Goal: Complete application form: Complete application form

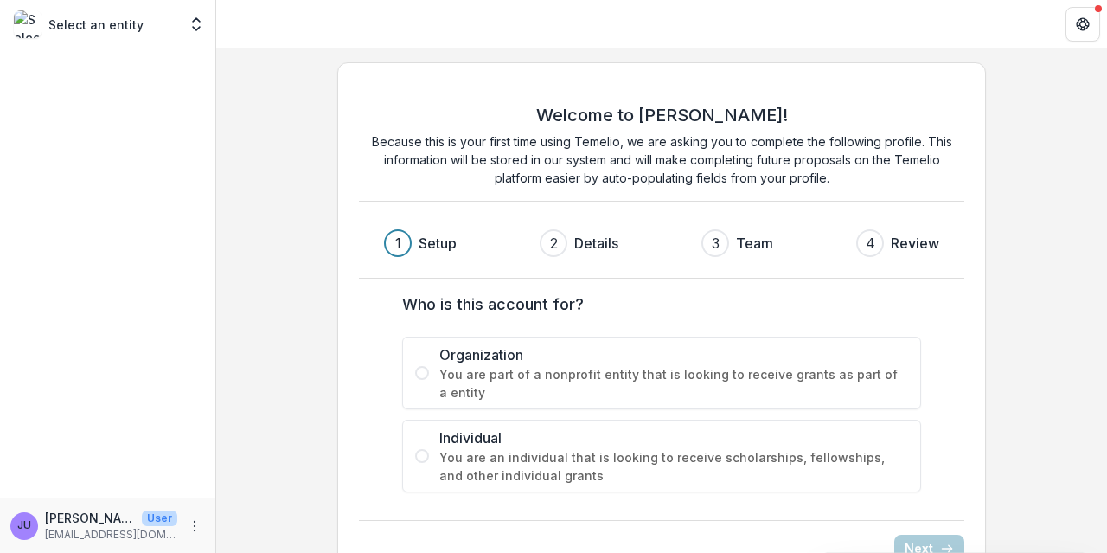
click at [420, 369] on span at bounding box center [422, 373] width 14 height 14
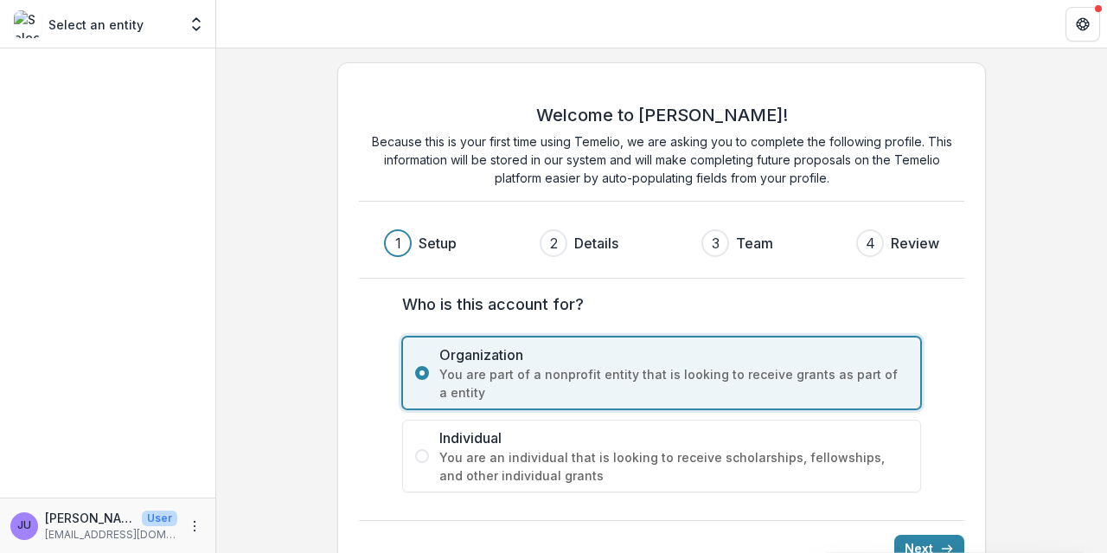
scroll to position [42, 0]
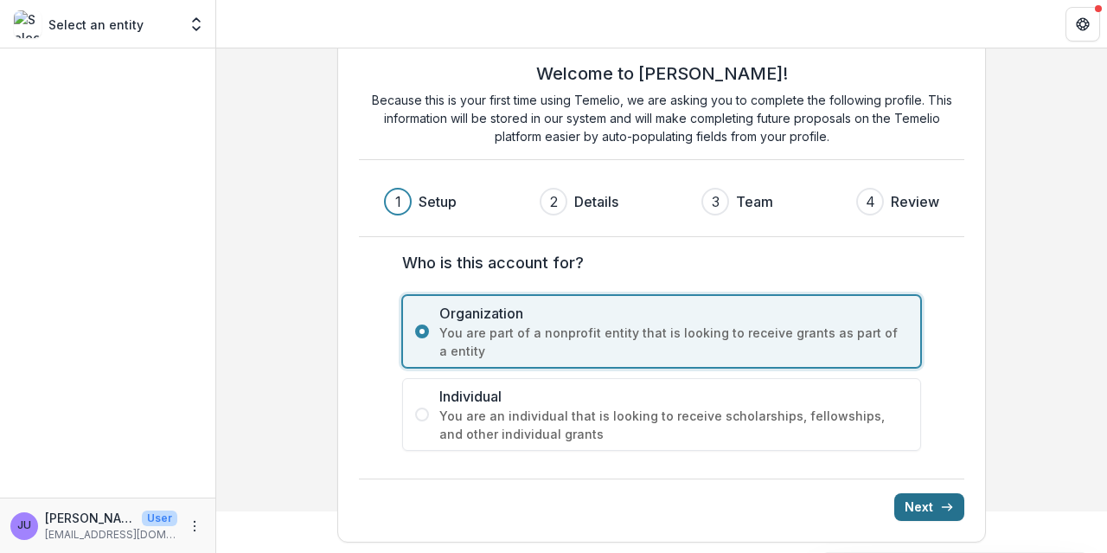
click at [911, 501] on button "Next" at bounding box center [929, 507] width 70 height 28
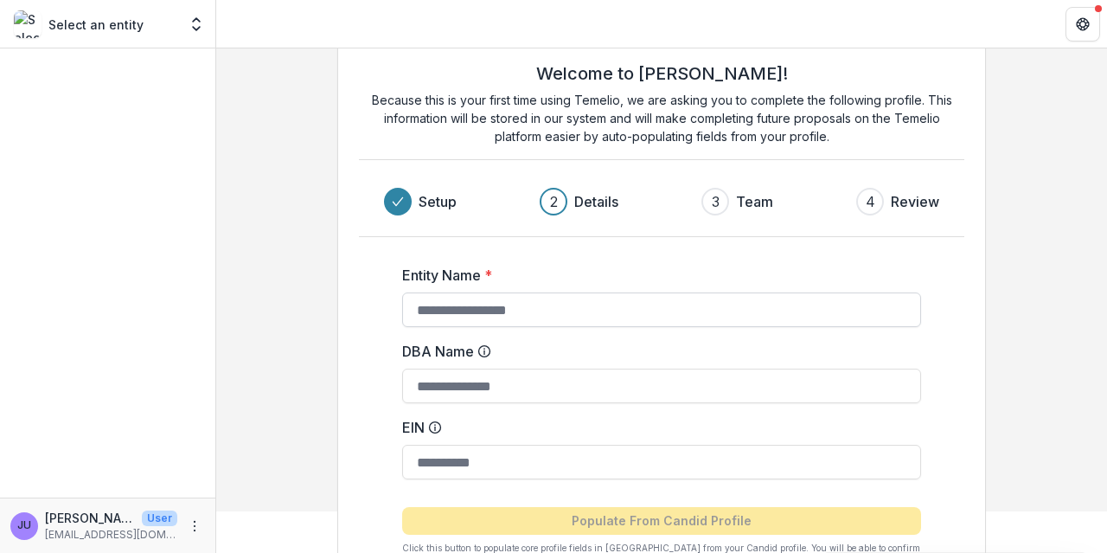
click at [420, 307] on input "Entity Name *" at bounding box center [661, 309] width 519 height 35
type input "**********"
click at [413, 452] on input "EIN" at bounding box center [661, 462] width 519 height 35
click at [424, 456] on input "*" at bounding box center [661, 462] width 519 height 35
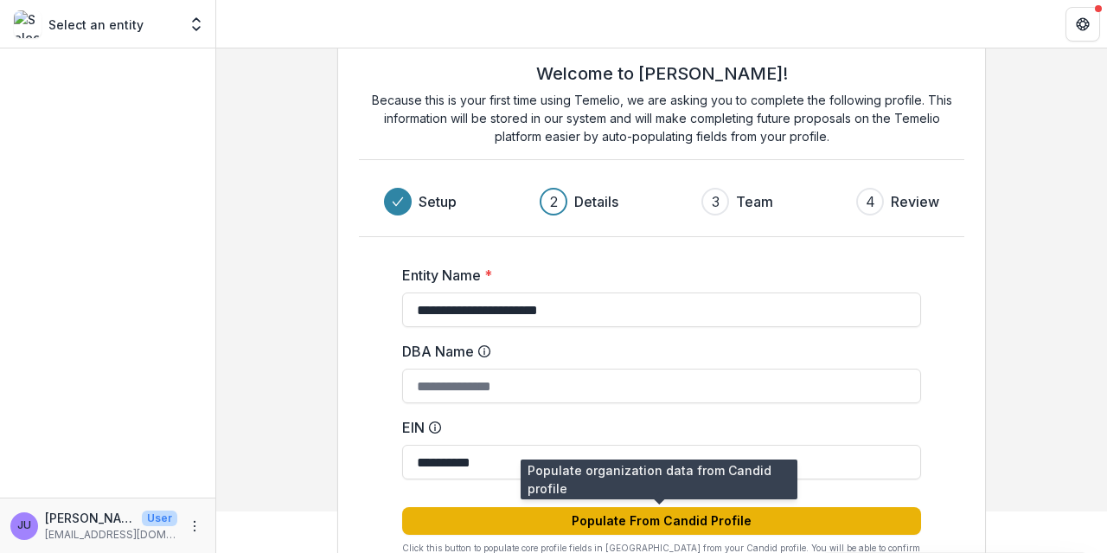
click at [605, 519] on button "Populate From Candid Profile" at bounding box center [661, 521] width 519 height 28
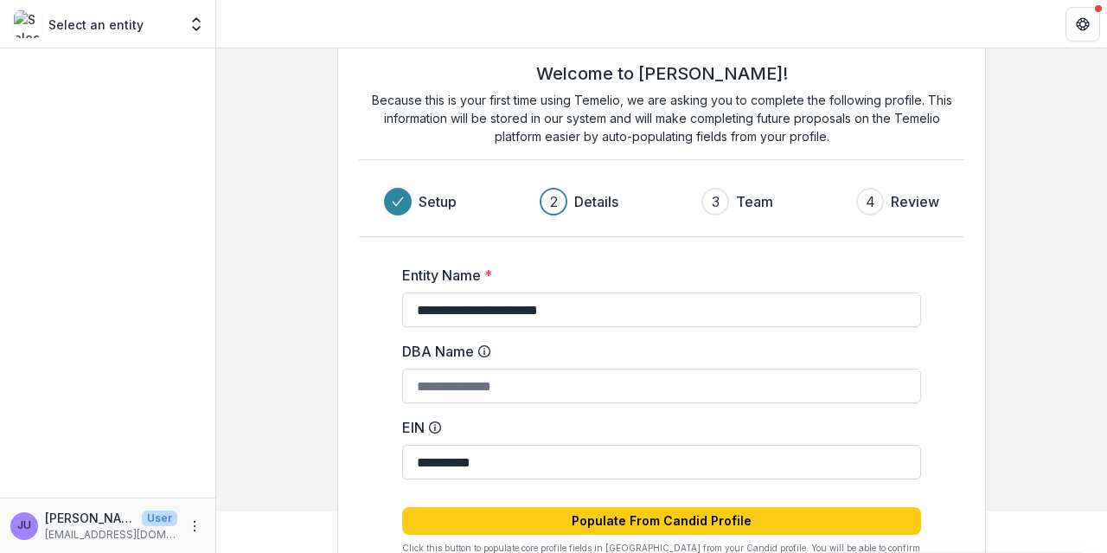
click at [516, 458] on input "**********" at bounding box center [661, 462] width 519 height 35
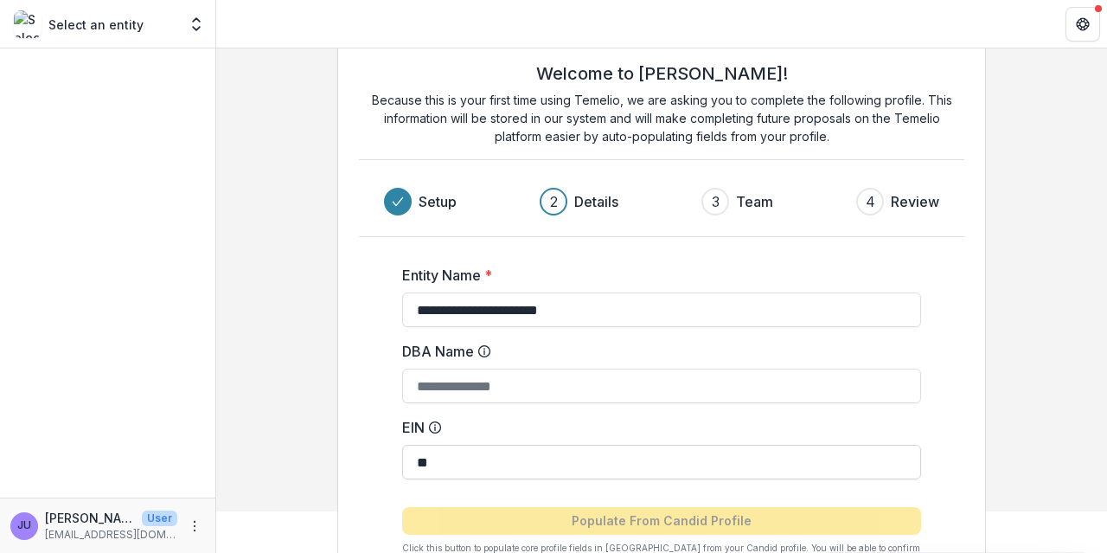
type input "*"
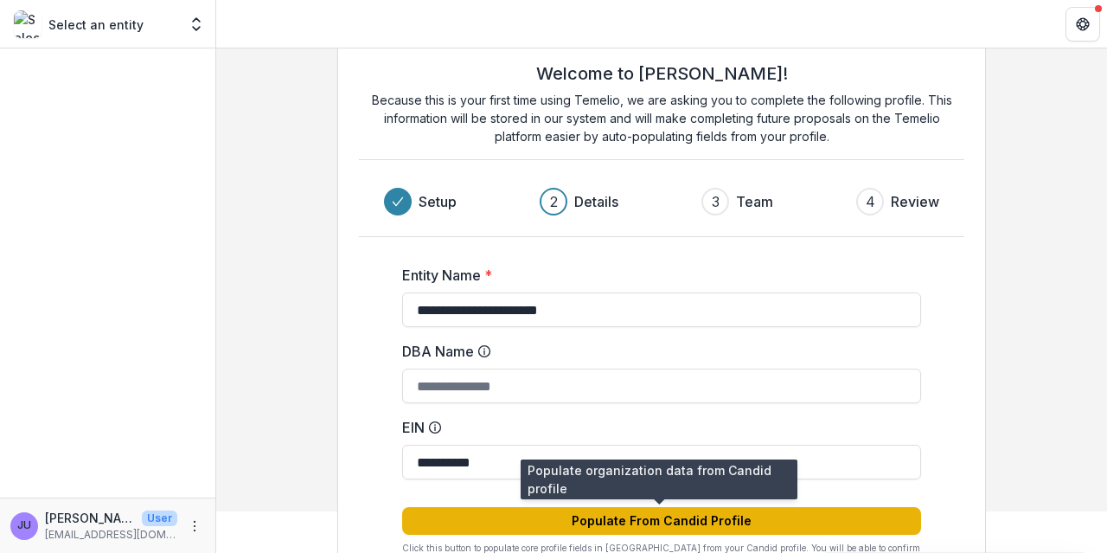
click at [579, 515] on button "Populate From Candid Profile" at bounding box center [661, 521] width 519 height 28
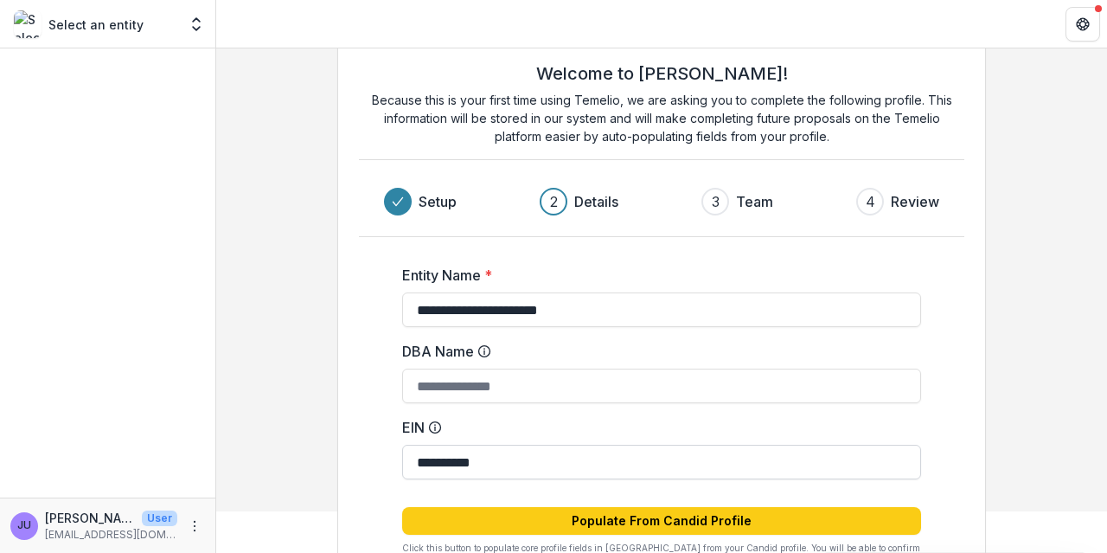
click at [505, 458] on input "**********" at bounding box center [661, 462] width 519 height 35
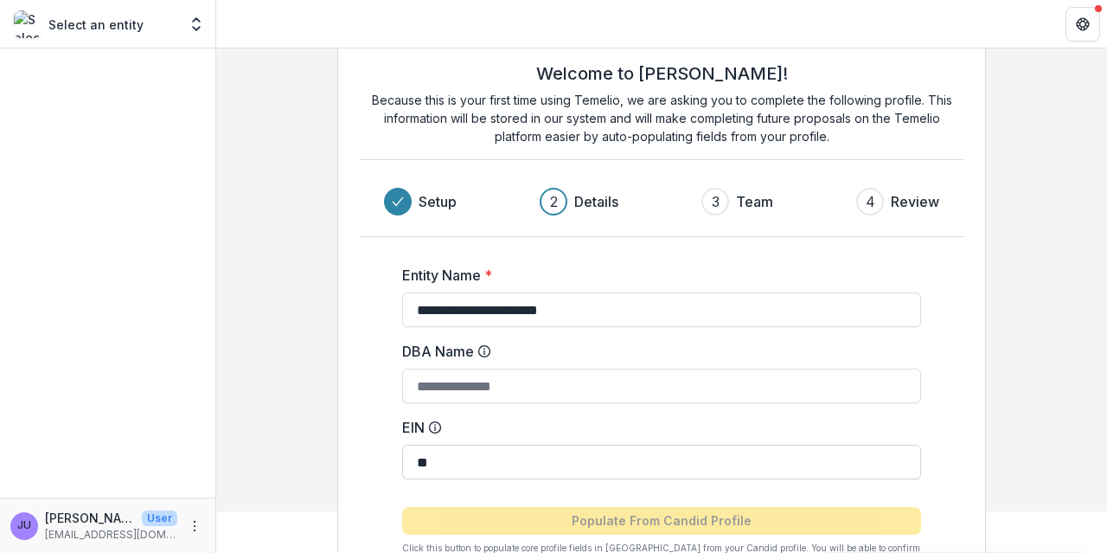
type input "*"
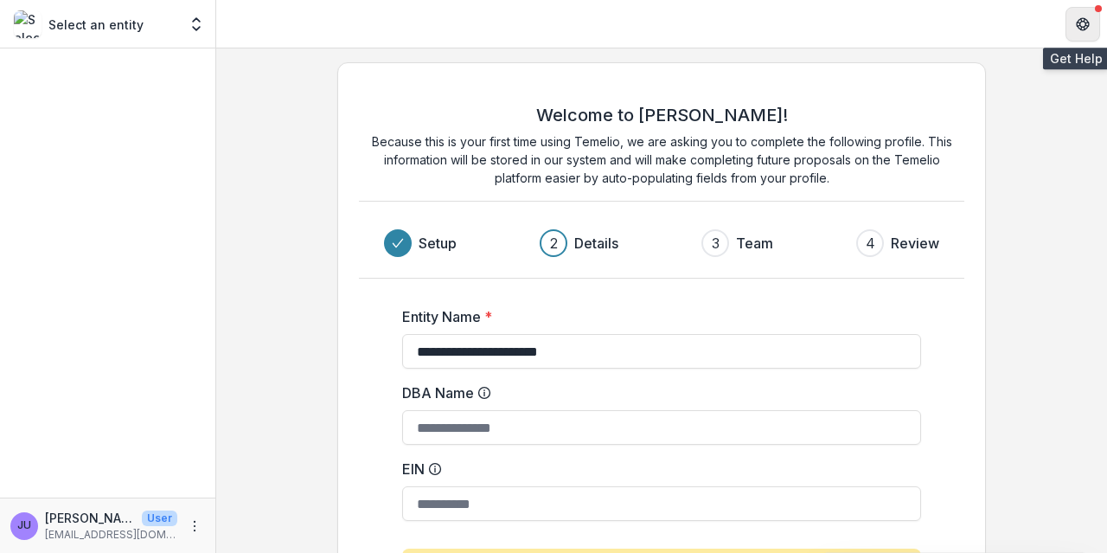
click at [1085, 20] on icon "Get Help" at bounding box center [1083, 19] width 4 height 3
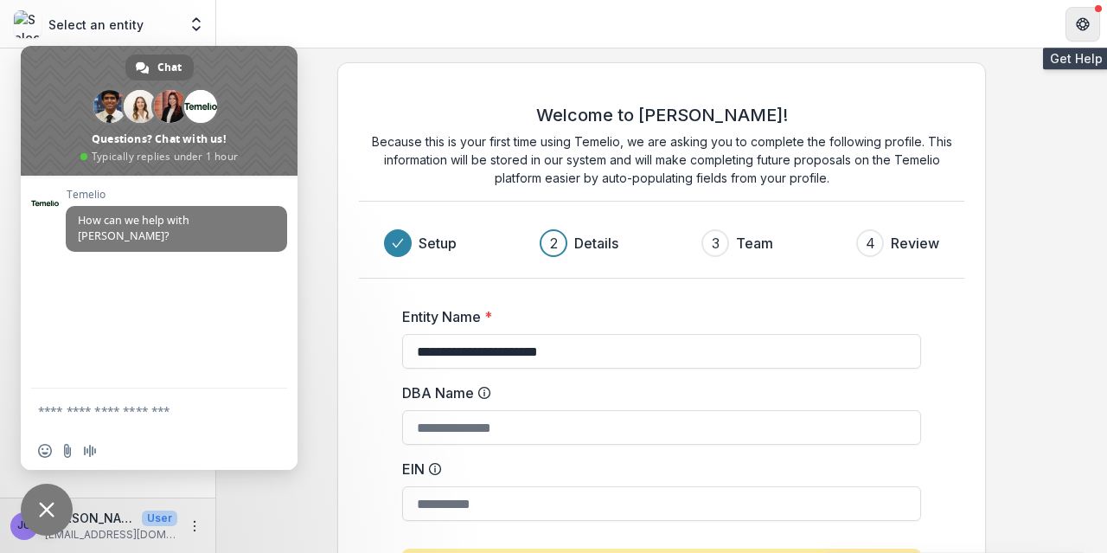
click at [1080, 15] on button "Get Help" at bounding box center [1083, 24] width 35 height 35
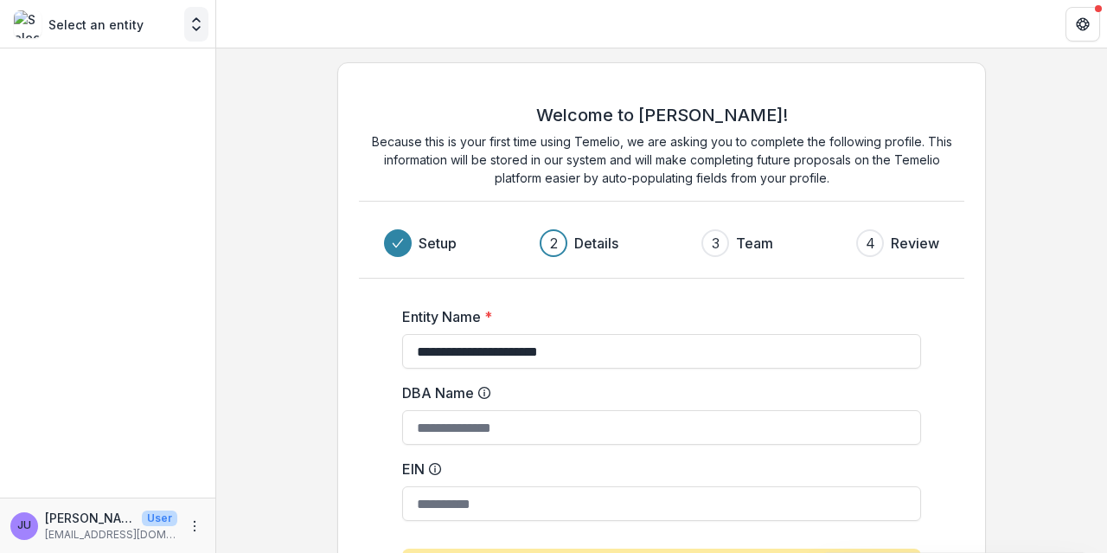
click at [196, 23] on icon "Open entity switcher" at bounding box center [196, 24] width 17 height 17
click at [196, 30] on polyline "Open entity switcher" at bounding box center [196, 28] width 7 height 3
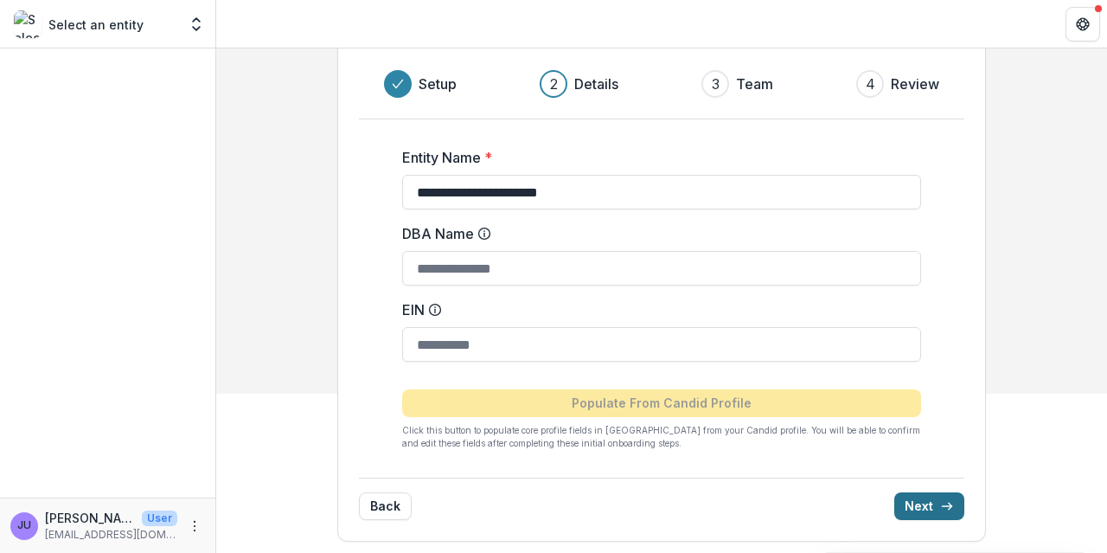
click at [927, 509] on button "Next" at bounding box center [929, 506] width 70 height 28
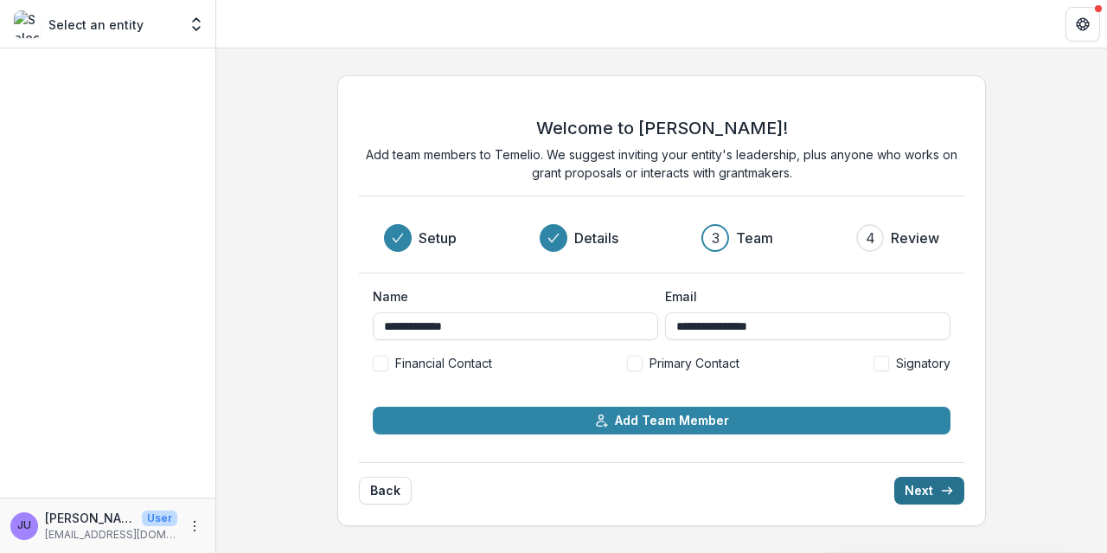
scroll to position [0, 0]
click at [792, 323] on input "**********" at bounding box center [807, 326] width 285 height 28
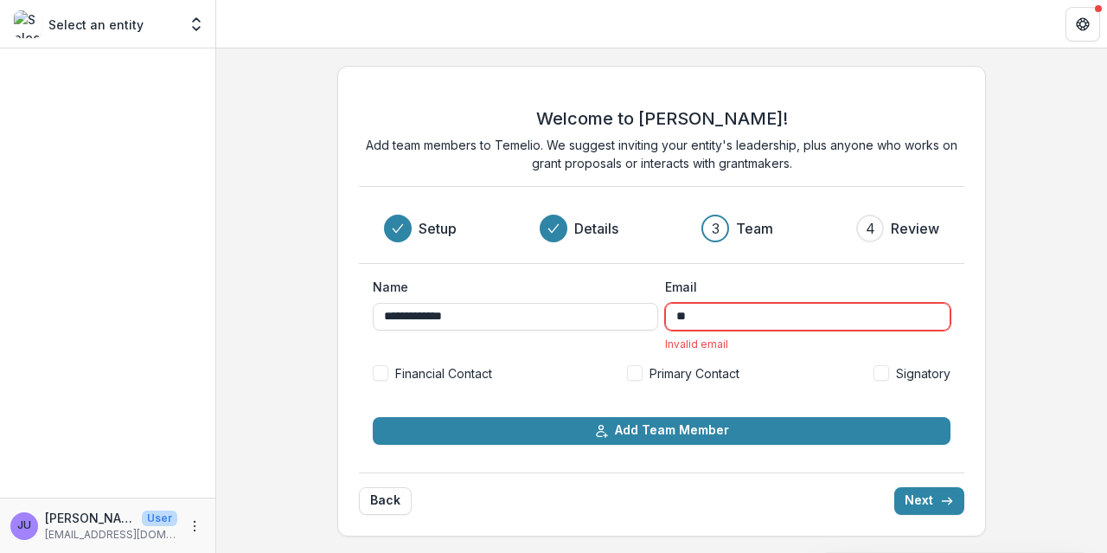
type input "*"
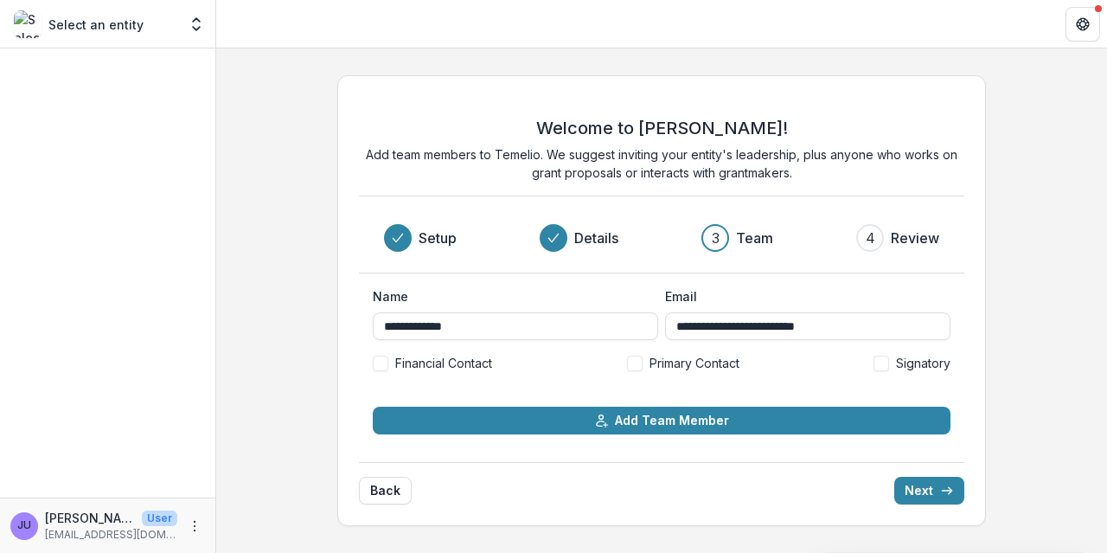
type input "**********"
click at [637, 362] on span at bounding box center [635, 364] width 16 height 16
click at [408, 330] on input "**********" at bounding box center [515, 326] width 285 height 28
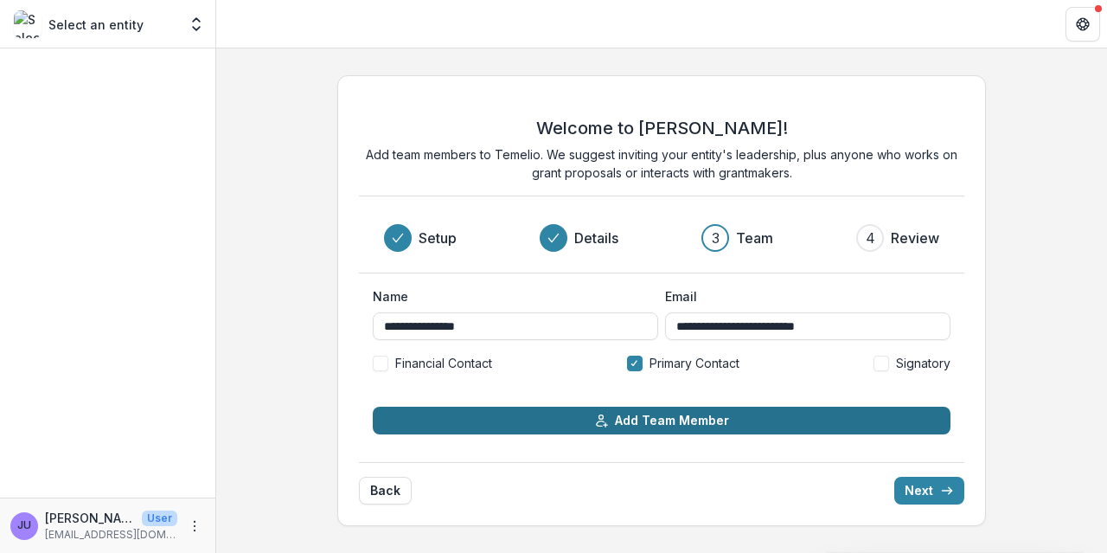
type input "**********"
drag, startPoint x: 729, startPoint y: 428, endPoint x: 684, endPoint y: 421, distance: 45.5
click at [684, 421] on button "Add Team Member" at bounding box center [662, 421] width 578 height 28
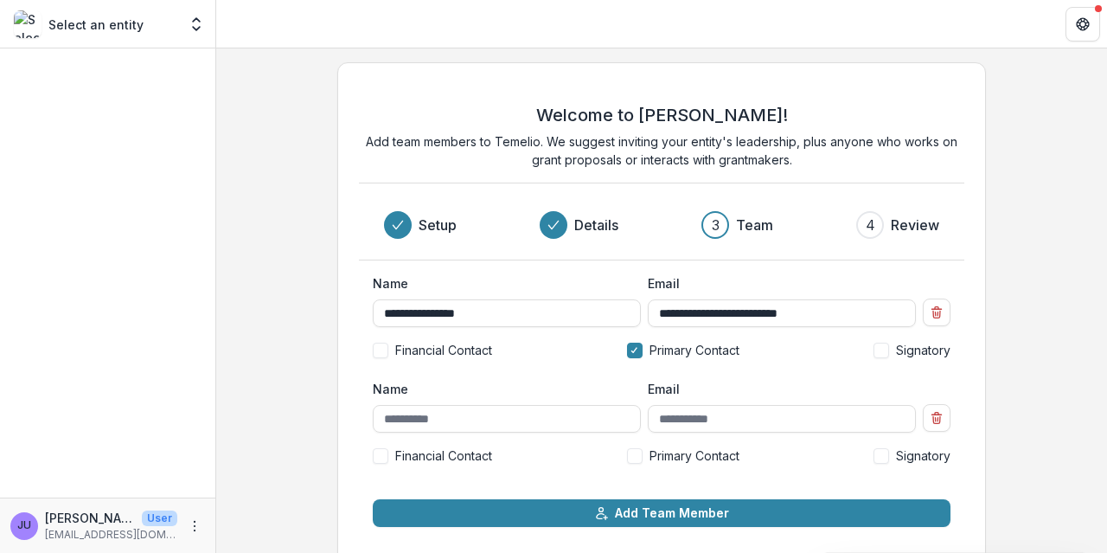
click at [827, 475] on div "Name Email Financial Contact Primary Contact Signatory" at bounding box center [662, 429] width 578 height 99
click at [937, 414] on line "Remove team member" at bounding box center [937, 414] width 10 height 0
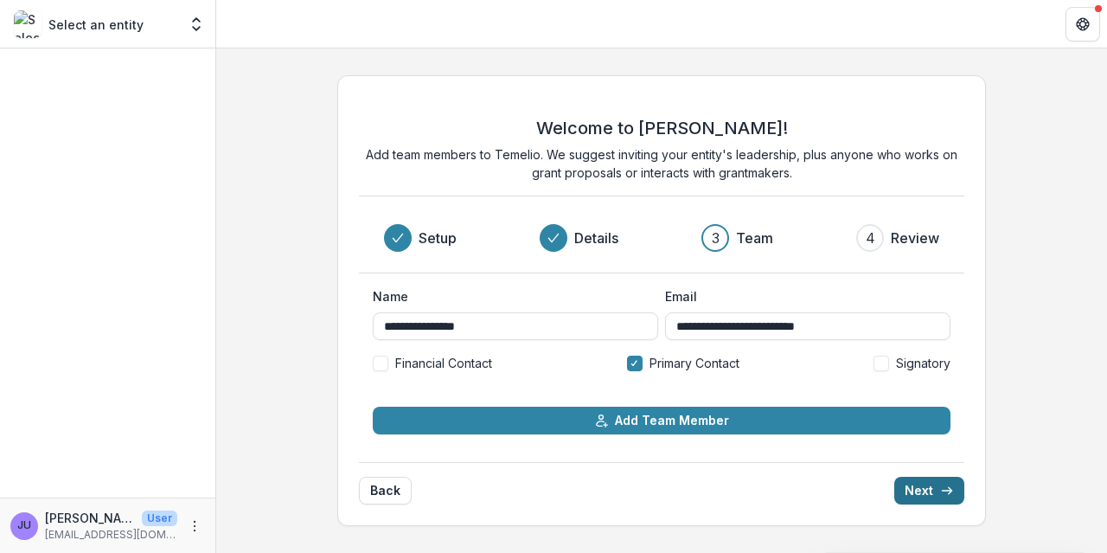
click at [915, 485] on button "Next" at bounding box center [929, 491] width 70 height 28
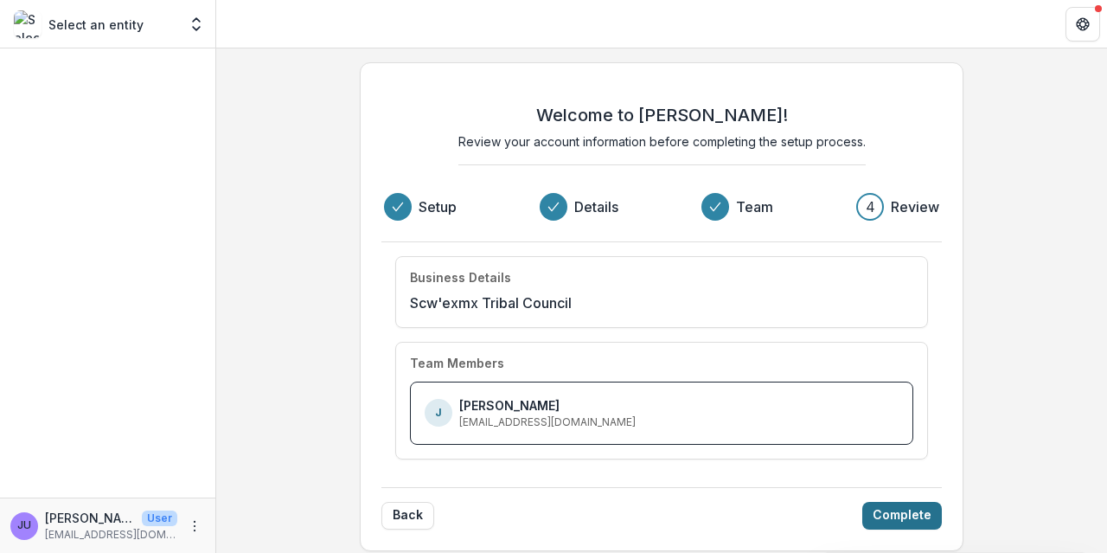
click at [894, 507] on button "Complete" at bounding box center [902, 516] width 80 height 28
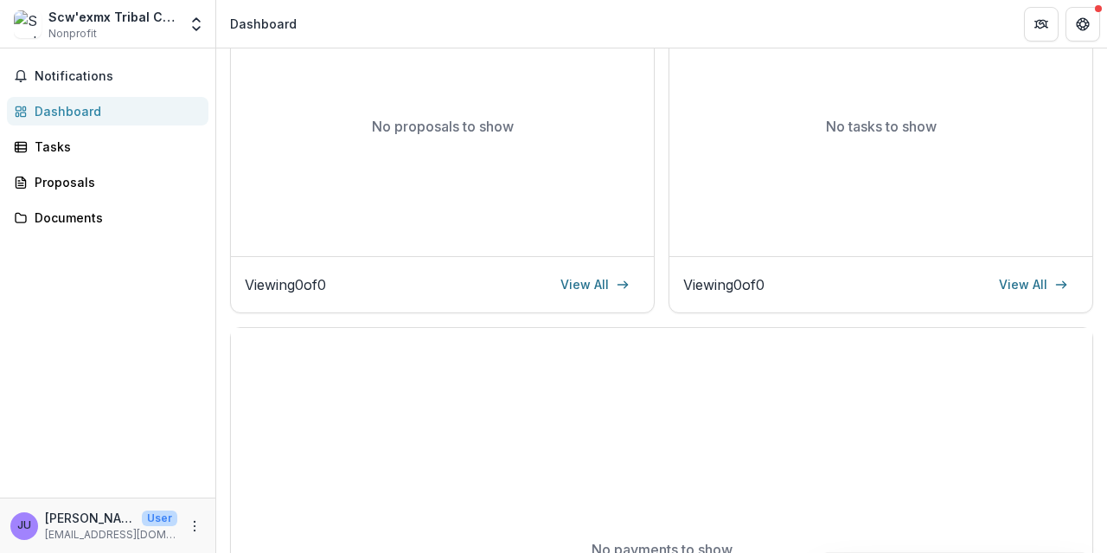
scroll to position [559, 0]
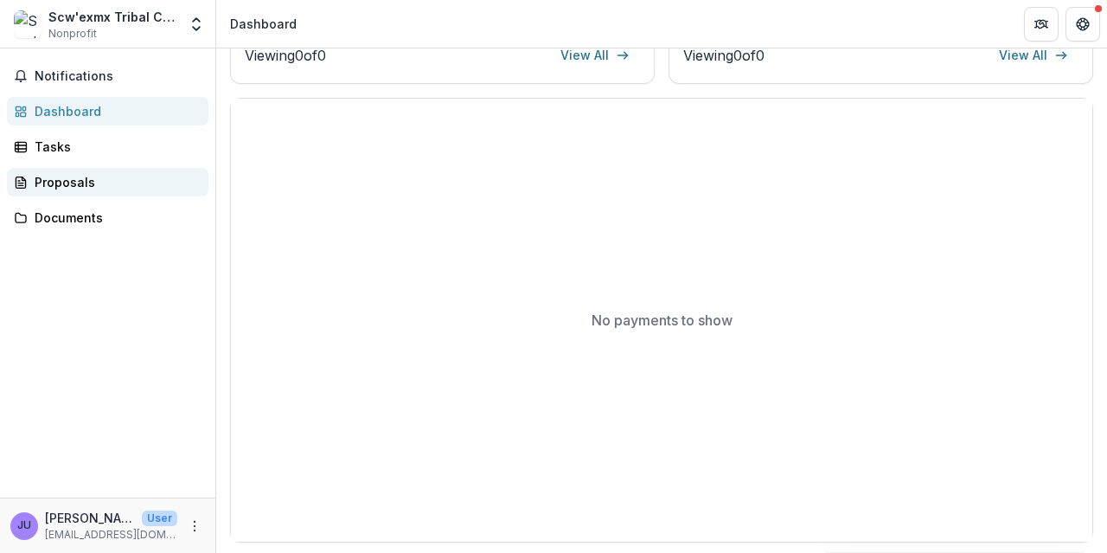
click at [53, 183] on div "Proposals" at bounding box center [115, 182] width 160 height 18
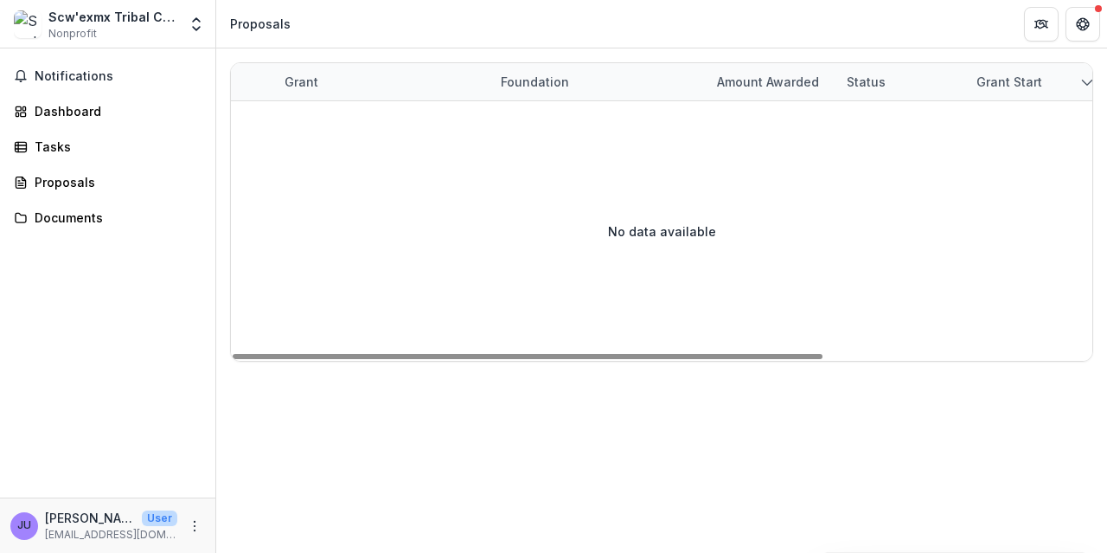
click at [297, 78] on div "Grant" at bounding box center [301, 82] width 54 height 18
click at [35, 390] on div "Notifications Dashboard Tasks Proposals Documents" at bounding box center [107, 272] width 215 height 449
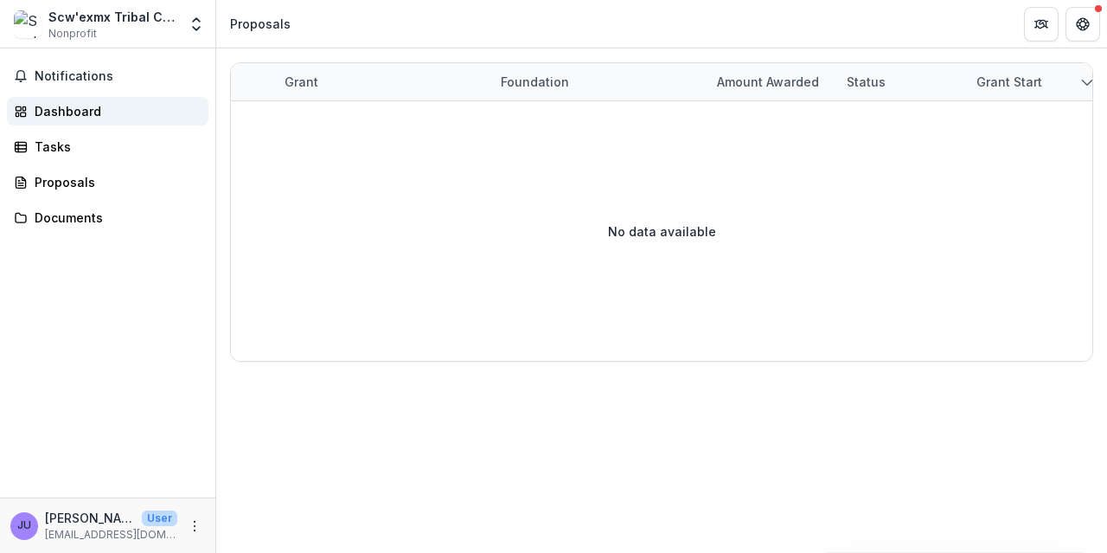
click at [66, 110] on div "Dashboard" at bounding box center [115, 111] width 160 height 18
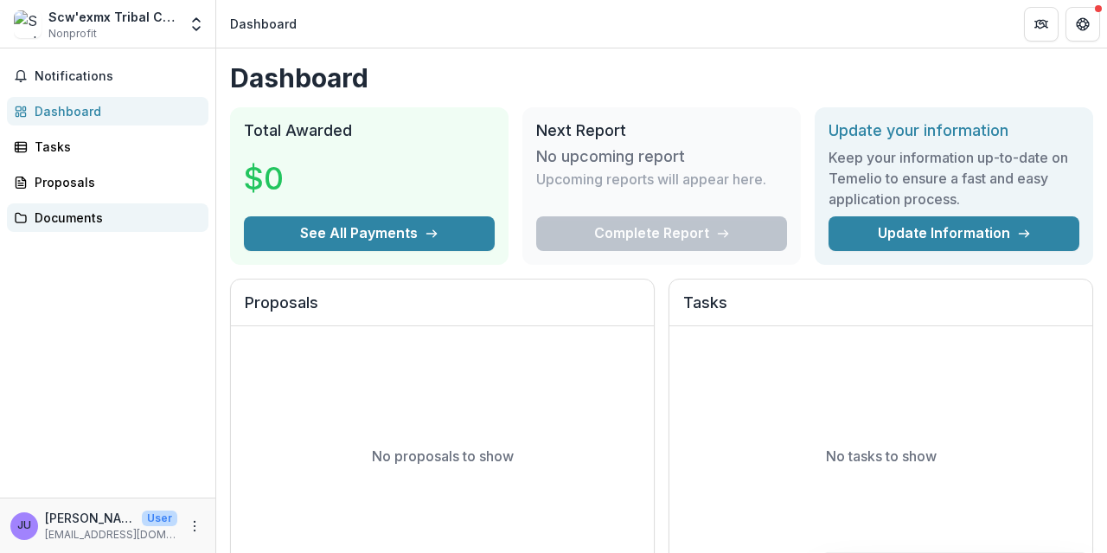
click at [42, 217] on div "Documents" at bounding box center [115, 217] width 160 height 18
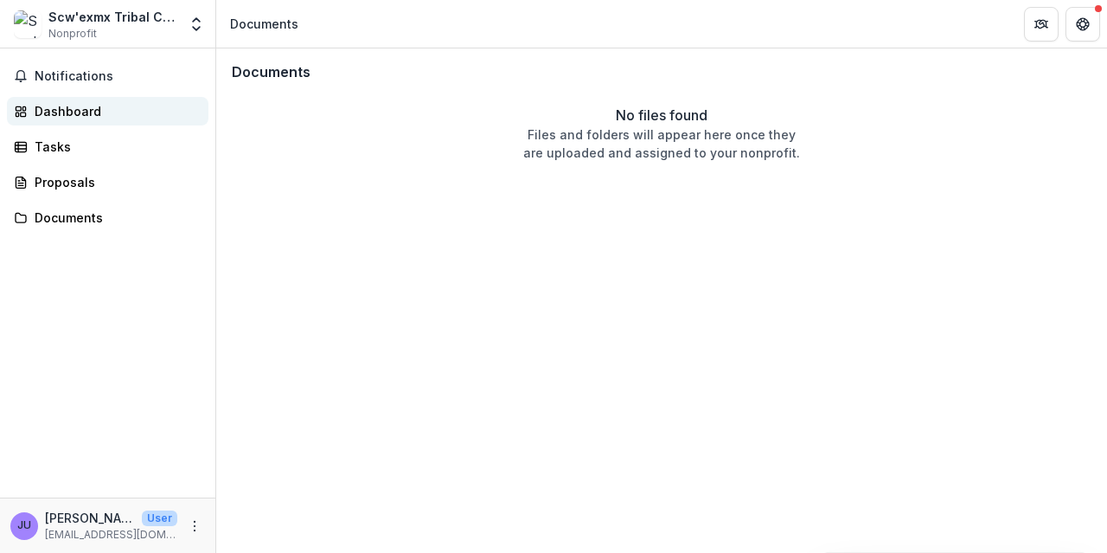
click at [46, 110] on div "Dashboard" at bounding box center [115, 111] width 160 height 18
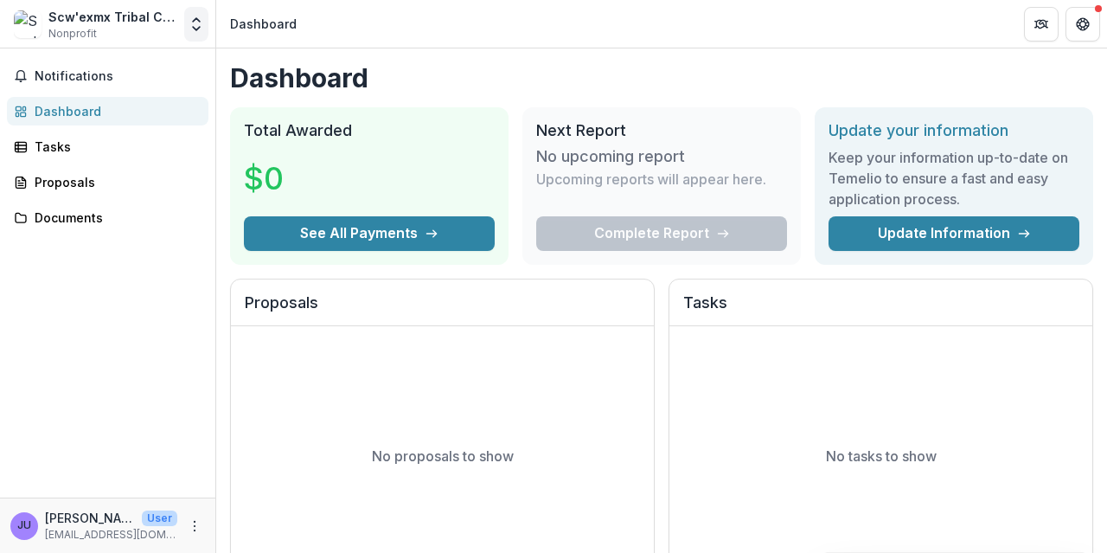
click at [196, 29] on icon "Open entity switcher" at bounding box center [196, 24] width 17 height 17
click at [646, 22] on header "Dashboard" at bounding box center [661, 24] width 891 height 48
click at [1040, 20] on icon "Partners" at bounding box center [1038, 21] width 4 height 2
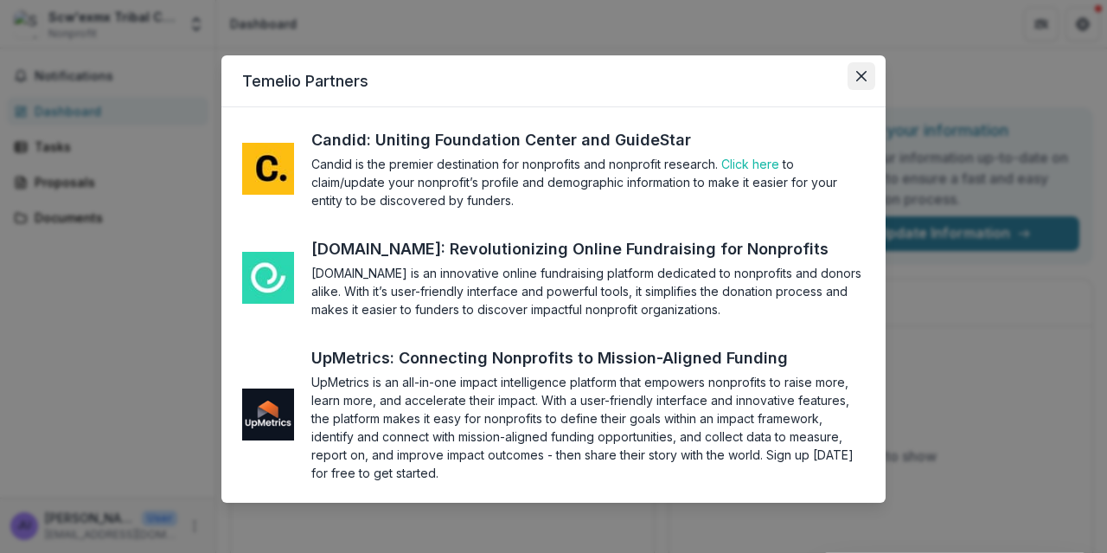
click at [857, 71] on icon "Close" at bounding box center [861, 76] width 10 height 10
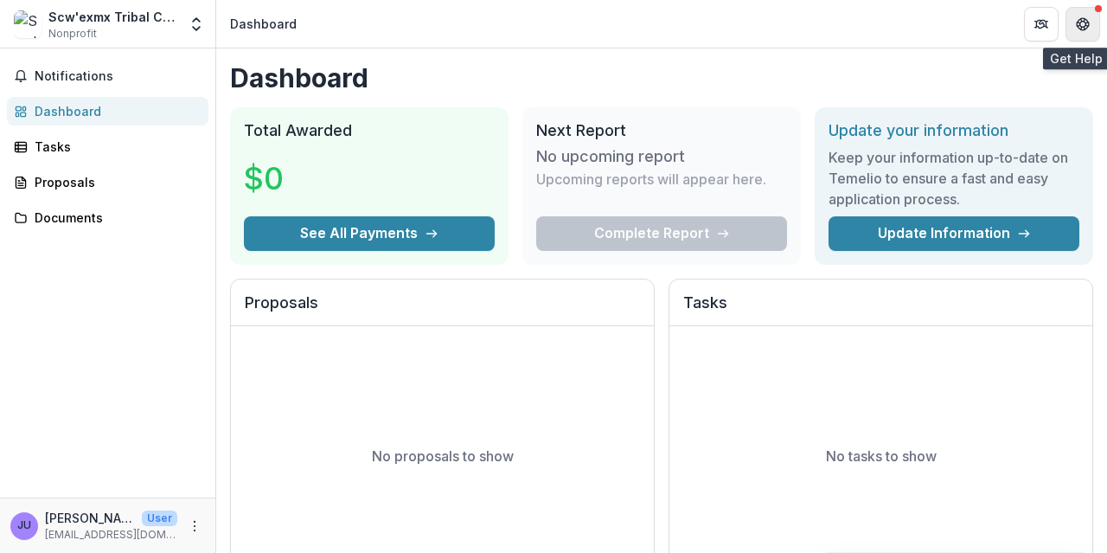
click at [1083, 18] on icon "Get Help" at bounding box center [1083, 24] width 14 height 14
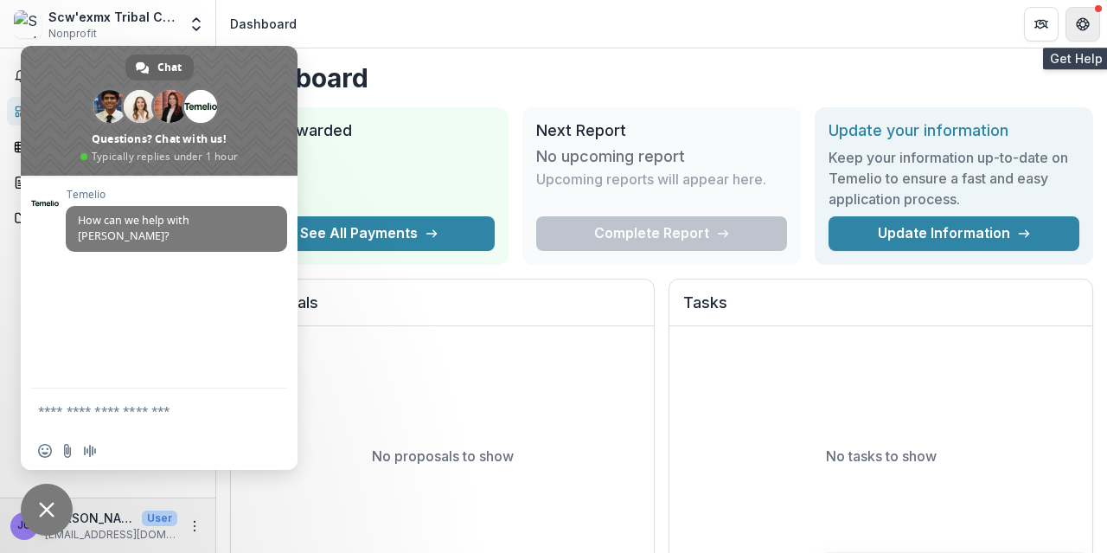
click at [1079, 21] on icon "Get Help" at bounding box center [1083, 24] width 14 height 14
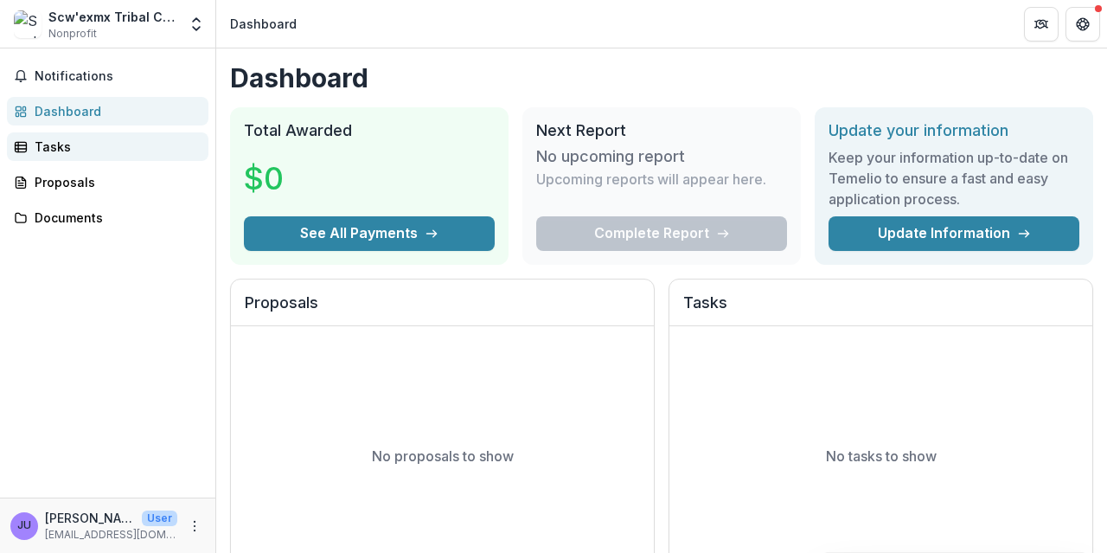
click at [71, 153] on div "Tasks" at bounding box center [115, 147] width 160 height 18
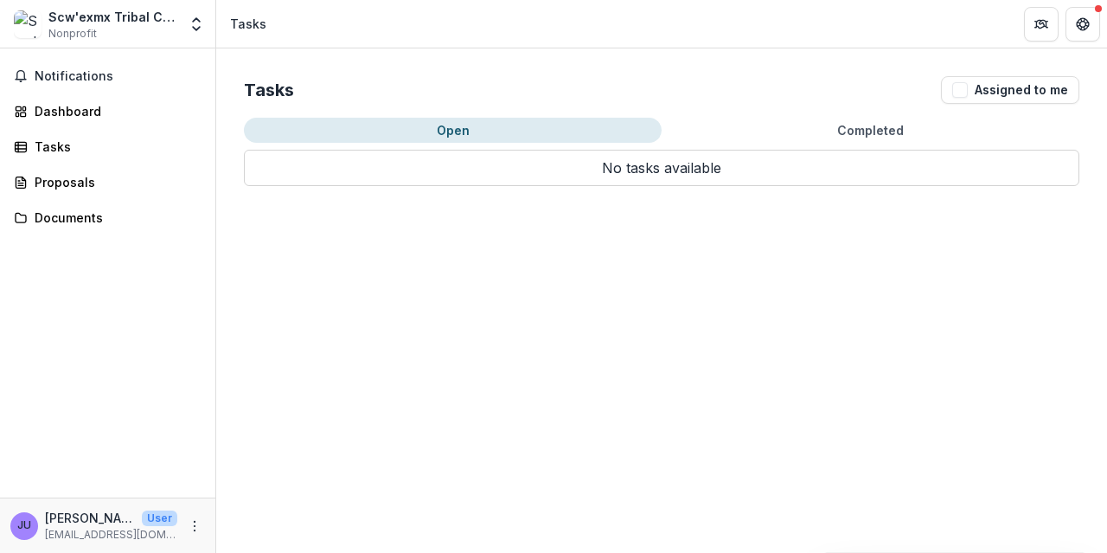
click at [399, 125] on button "Open" at bounding box center [453, 130] width 418 height 25
click at [462, 128] on button "Open" at bounding box center [453, 130] width 418 height 25
click at [120, 83] on button "Notifications" at bounding box center [108, 76] width 202 height 28
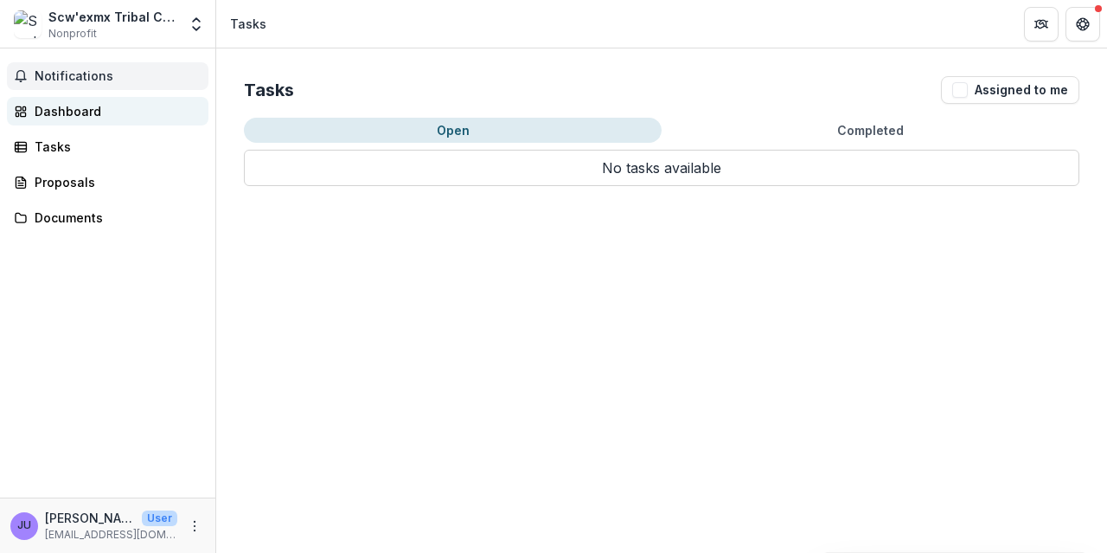
click at [80, 114] on div "Dashboard" at bounding box center [115, 111] width 160 height 18
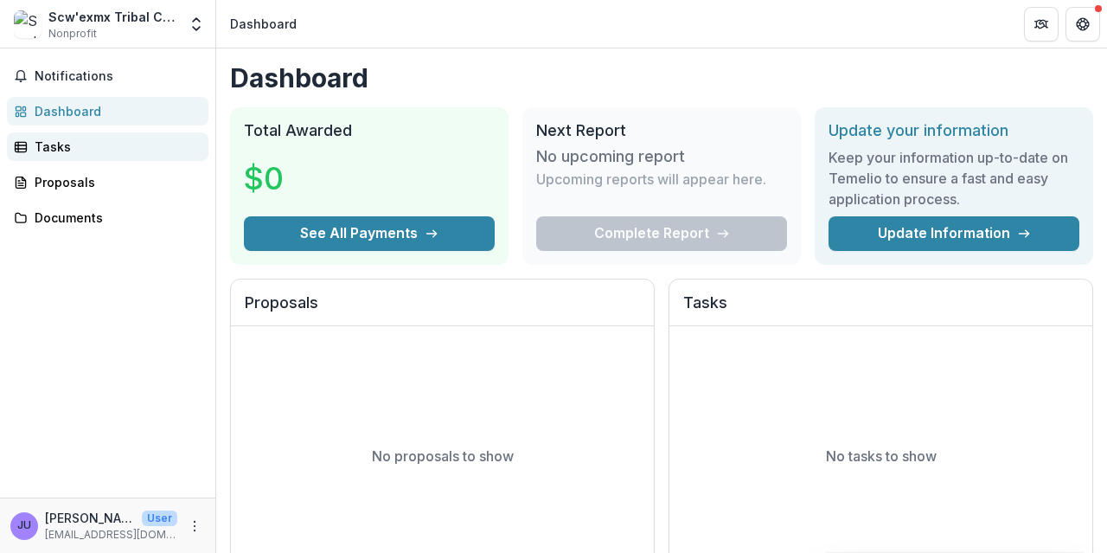
click at [67, 151] on div "Tasks" at bounding box center [115, 147] width 160 height 18
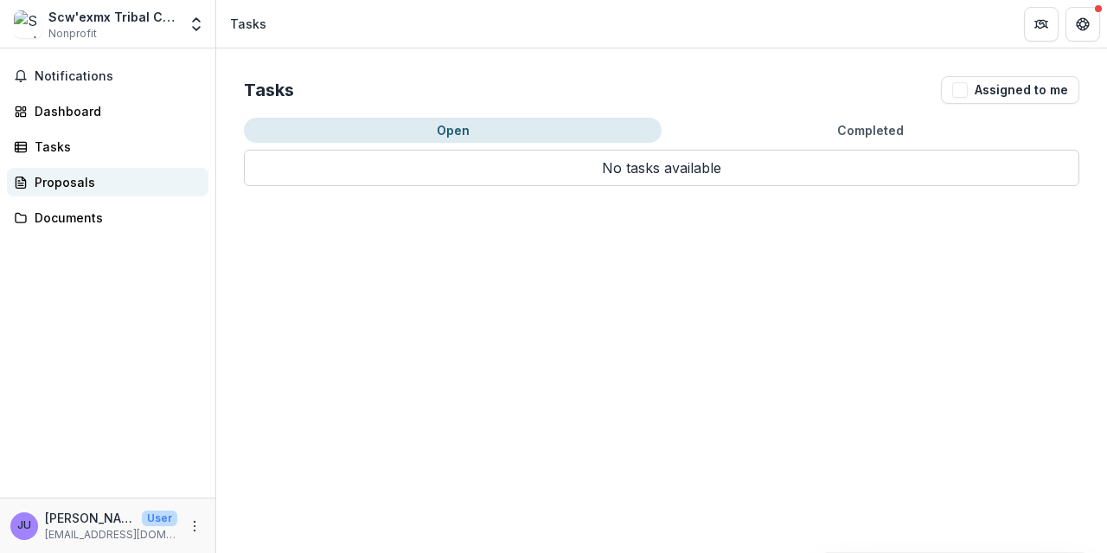
click at [95, 178] on div "Proposals" at bounding box center [115, 182] width 160 height 18
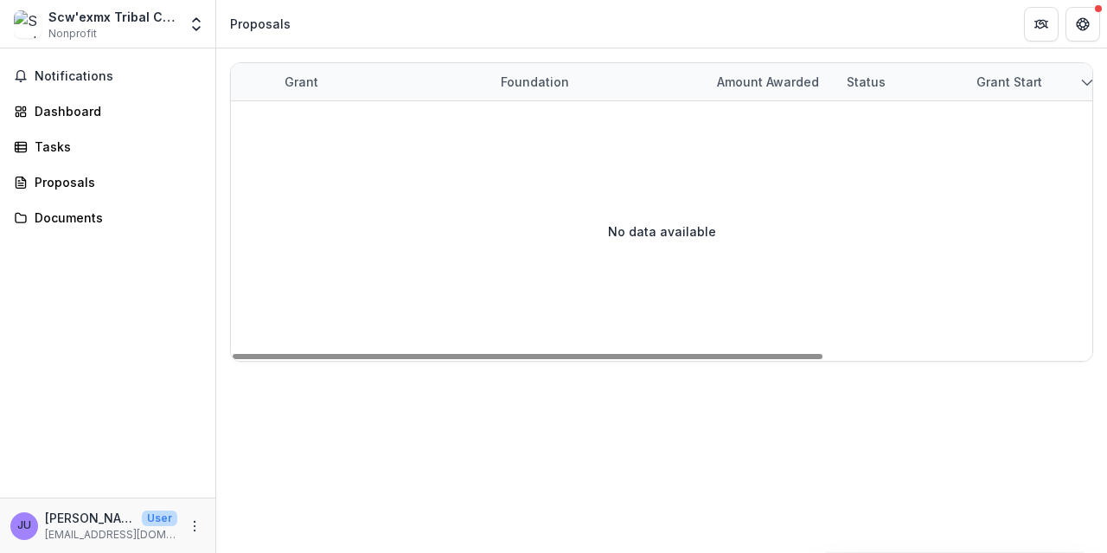
click at [1083, 82] on icon "sorted descending" at bounding box center [1087, 82] width 14 height 14
click at [71, 205] on link "Documents" at bounding box center [108, 217] width 202 height 29
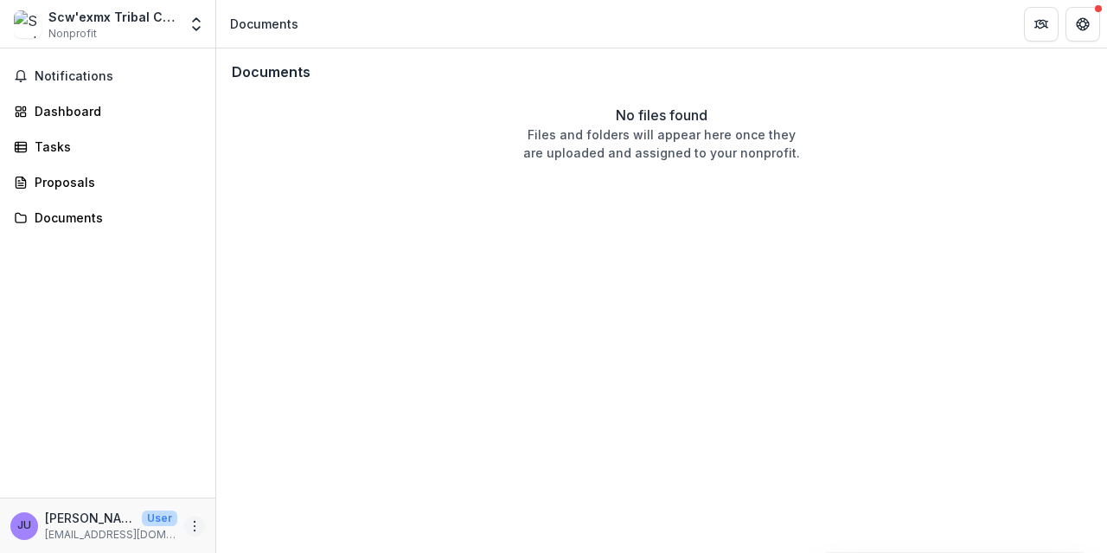
click at [196, 523] on icon "More" at bounding box center [195, 526] width 14 height 14
click at [262, 518] on button "Logout" at bounding box center [308, 517] width 185 height 29
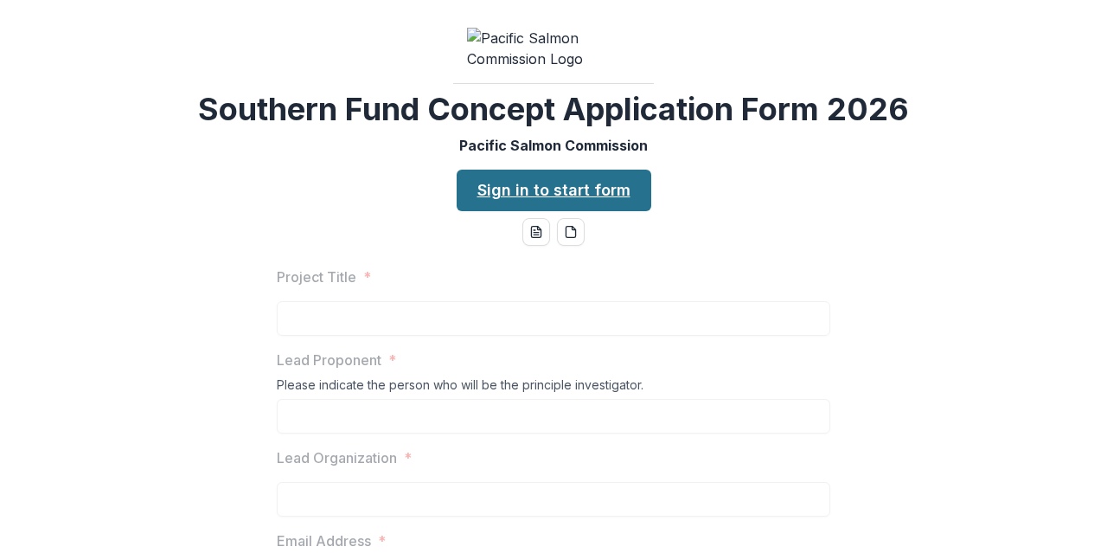
click at [551, 211] on link "Sign in to start form" at bounding box center [554, 191] width 195 height 42
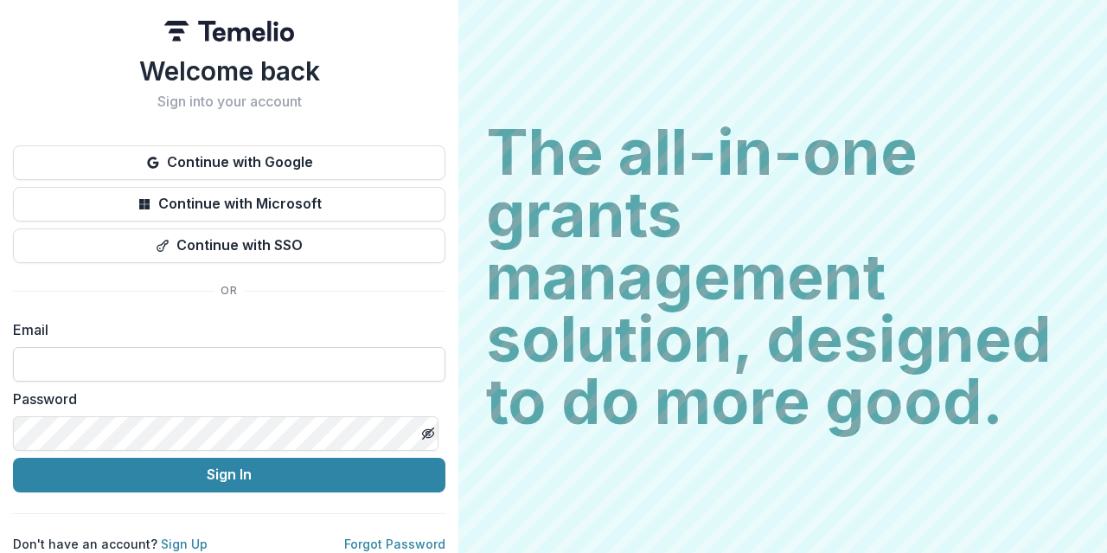
click at [128, 369] on input at bounding box center [229, 364] width 433 height 35
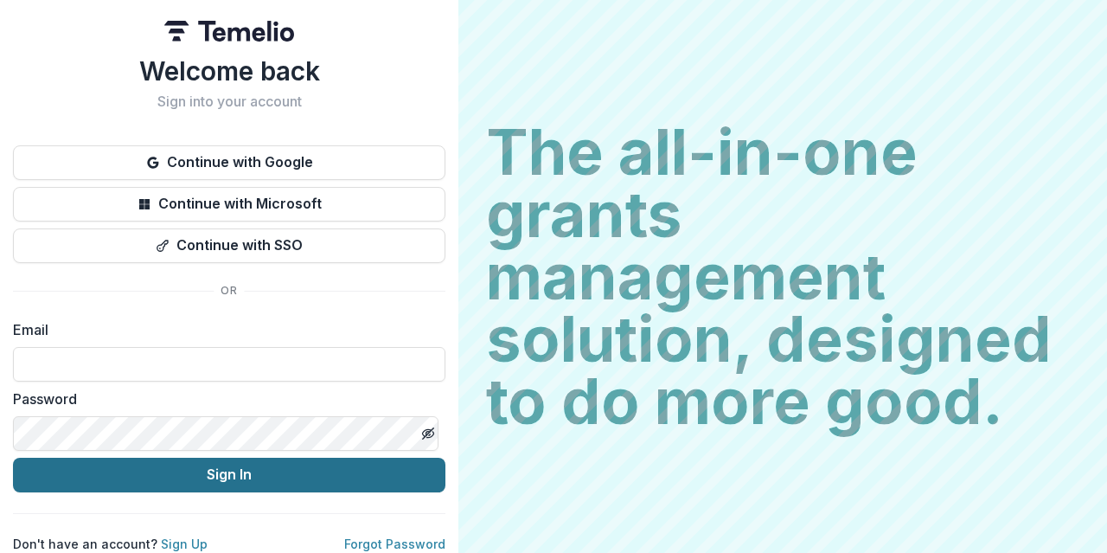
type input "**********"
click at [216, 478] on button "Sign In" at bounding box center [229, 475] width 433 height 35
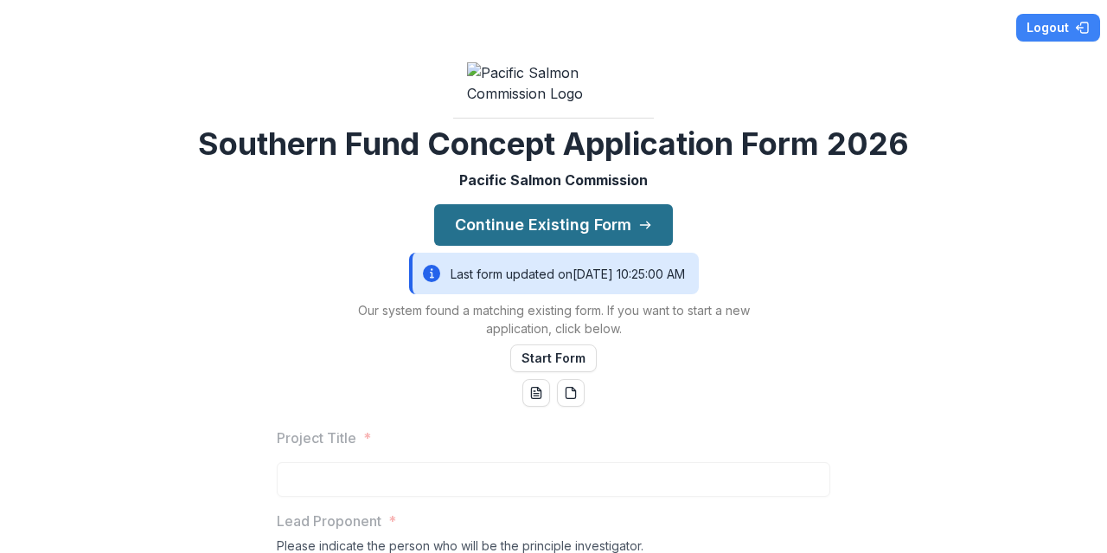
click at [538, 246] on button "Continue Existing Form" at bounding box center [553, 225] width 239 height 42
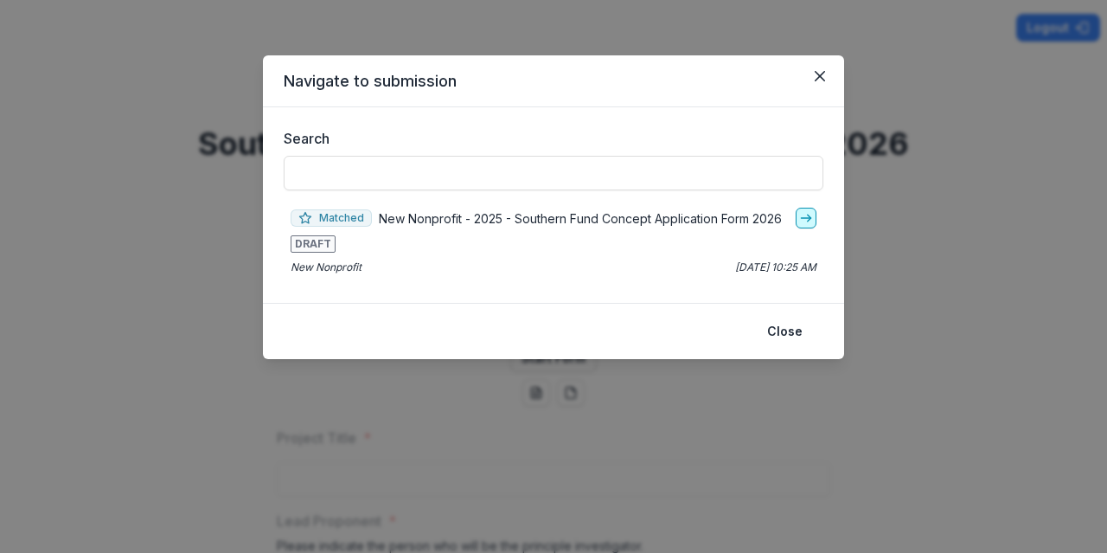
click at [804, 219] on icon "go-to" at bounding box center [806, 218] width 14 height 14
